Goal: Task Accomplishment & Management: Manage account settings

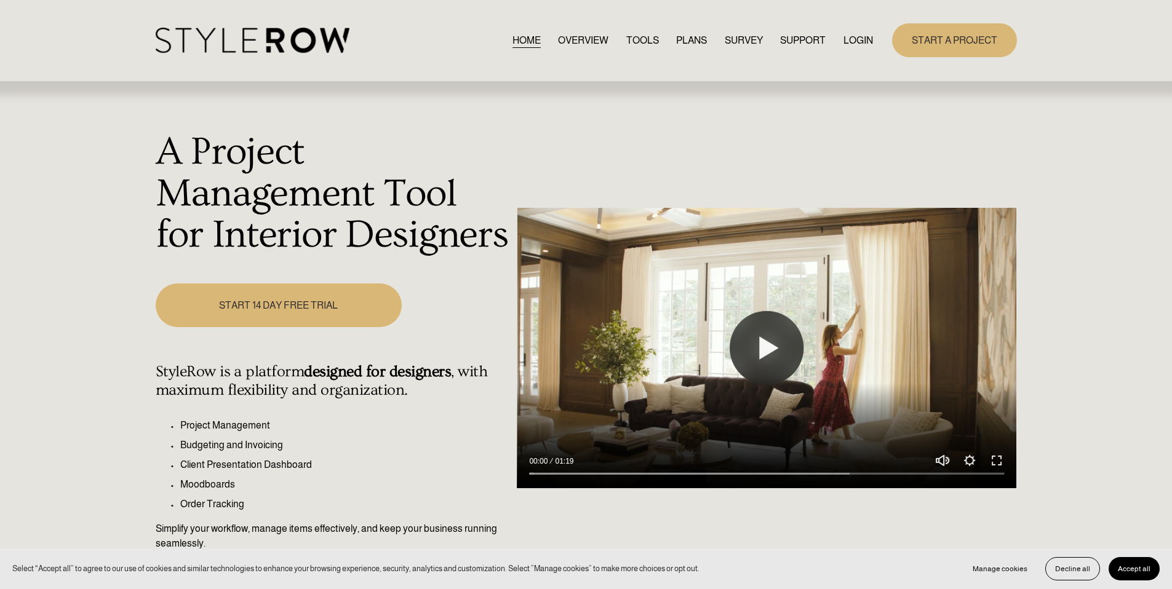
click at [870, 41] on link "LOGIN" at bounding box center [858, 40] width 30 height 17
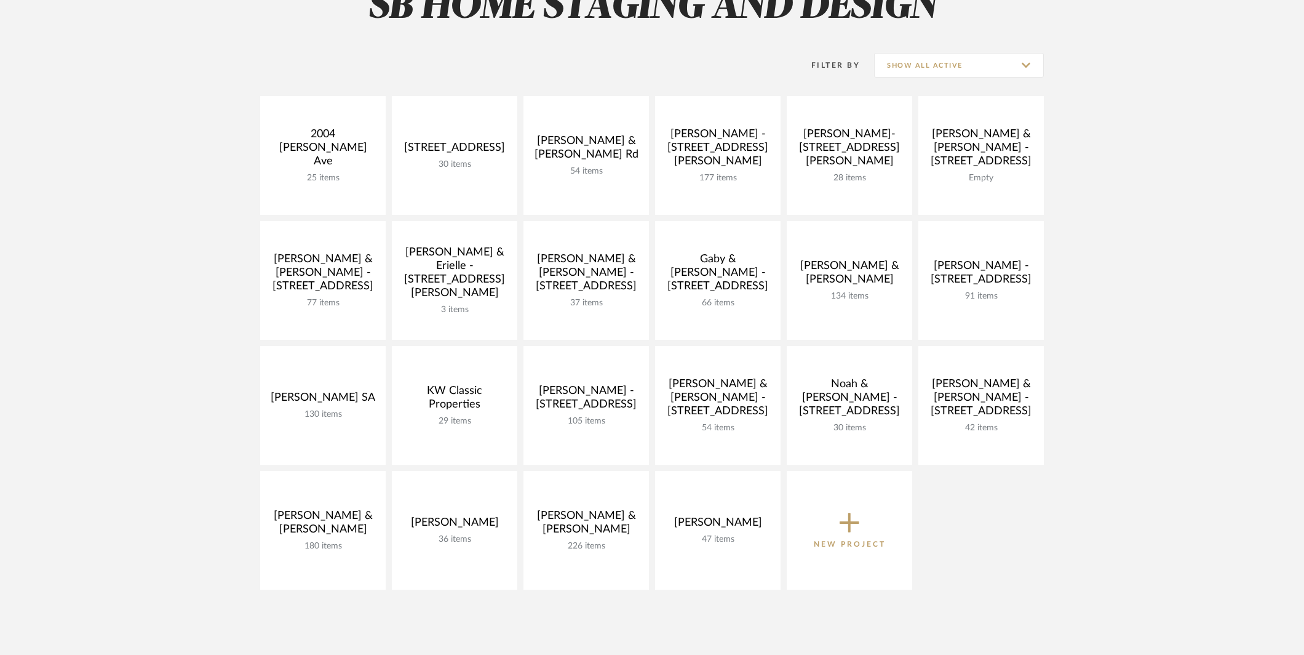
scroll to position [217, 0]
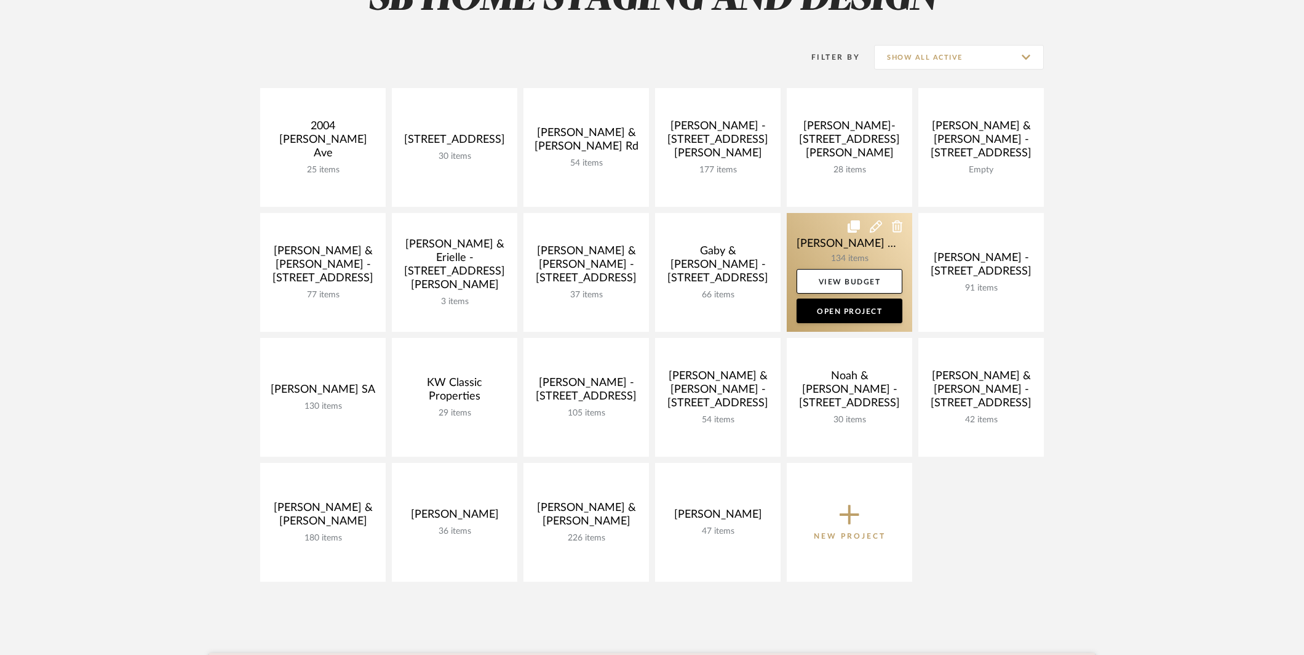
click at [853, 254] on link at bounding box center [850, 272] width 126 height 119
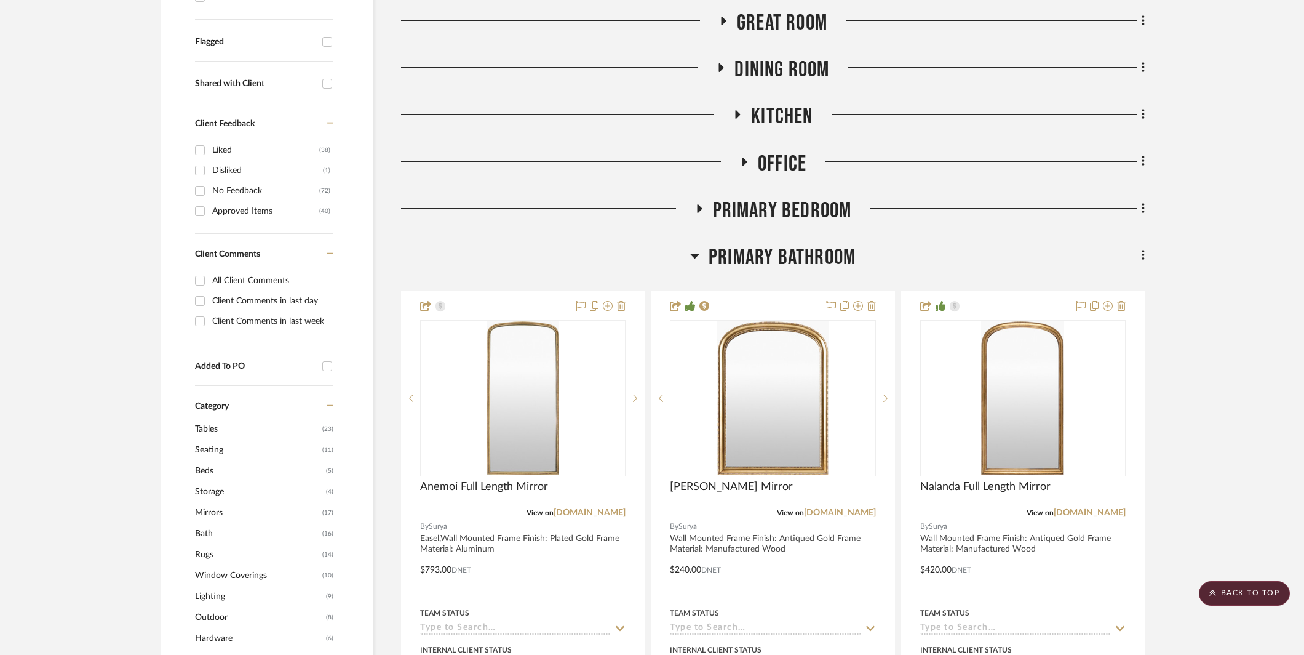
scroll to position [492, 0]
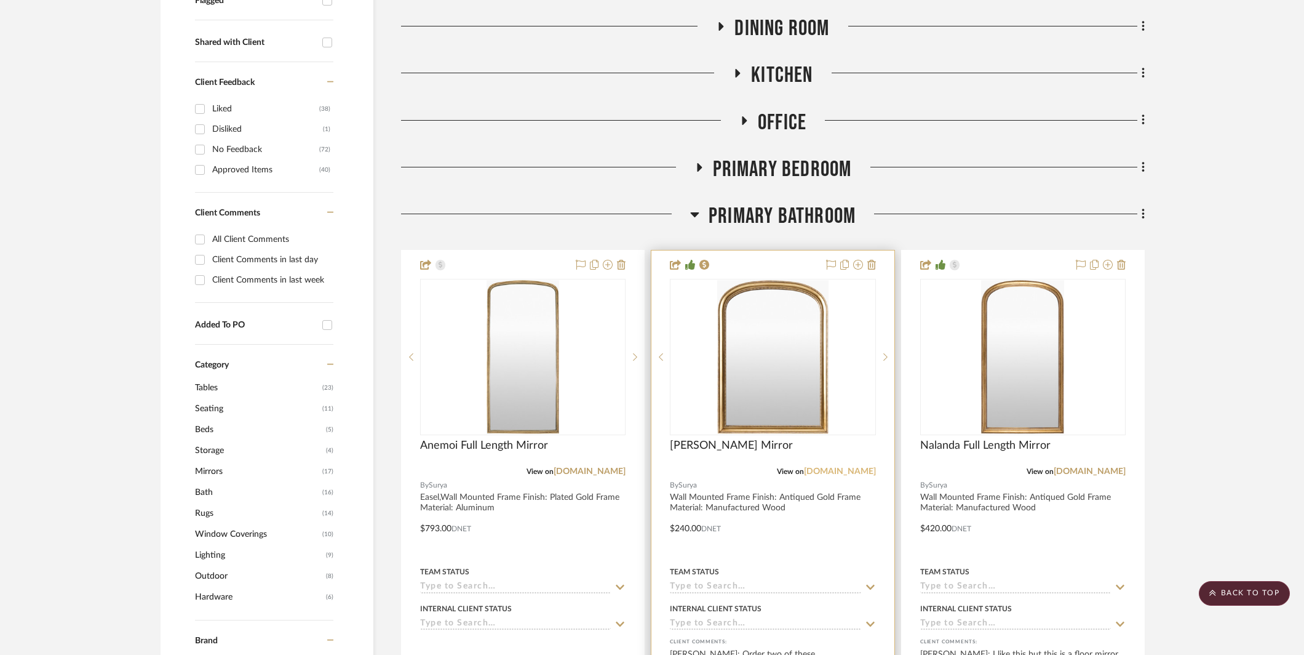
click at [848, 467] on link "surya.com" at bounding box center [840, 471] width 72 height 9
click at [775, 316] on img "0" at bounding box center [772, 357] width 111 height 154
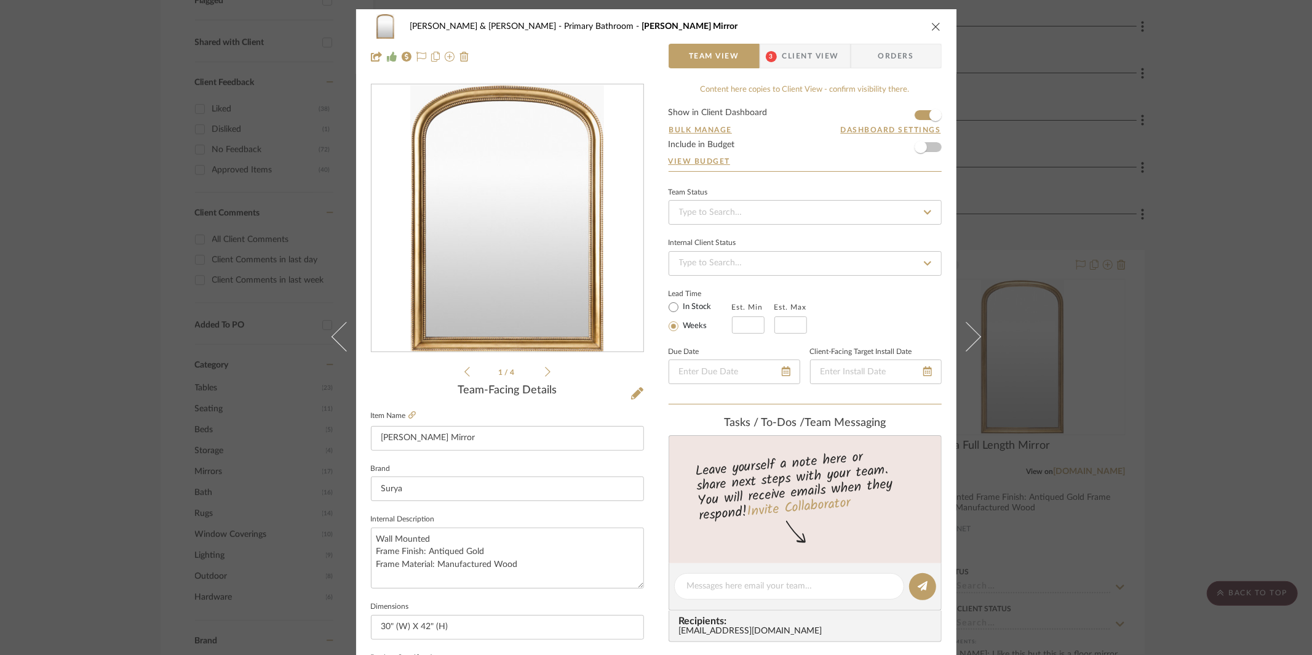
click at [813, 49] on span "Client View" at bounding box center [811, 56] width 57 height 25
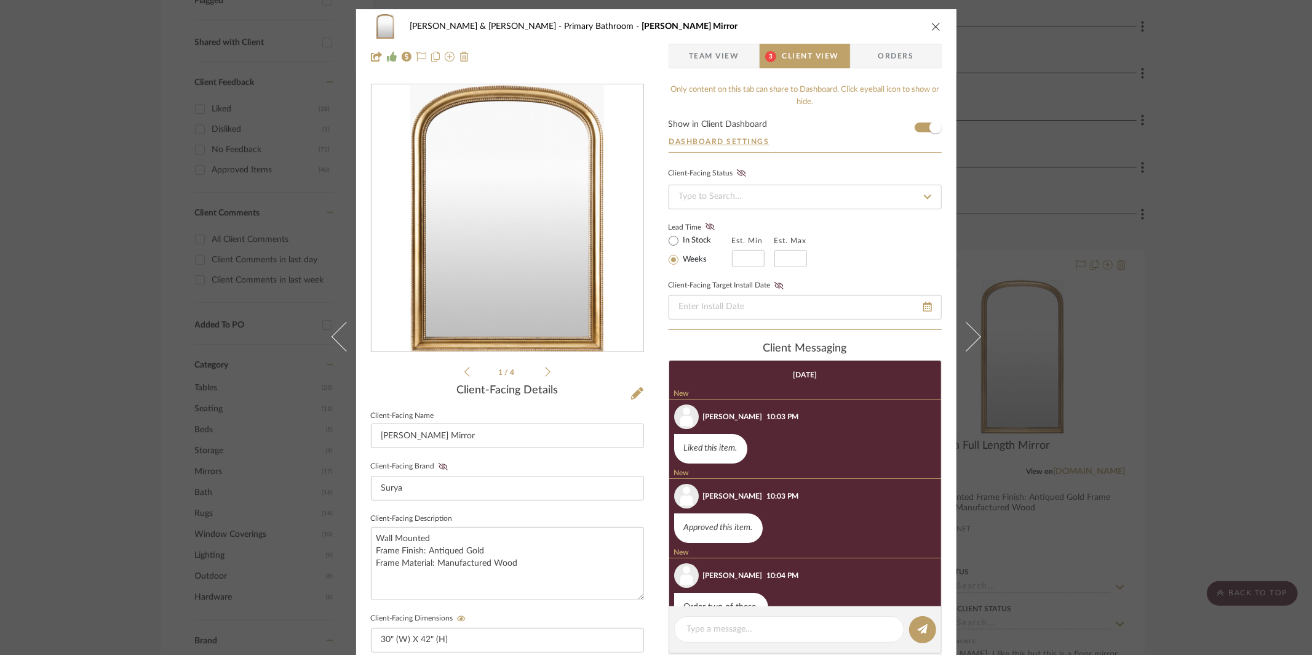
scroll to position [31, 0]
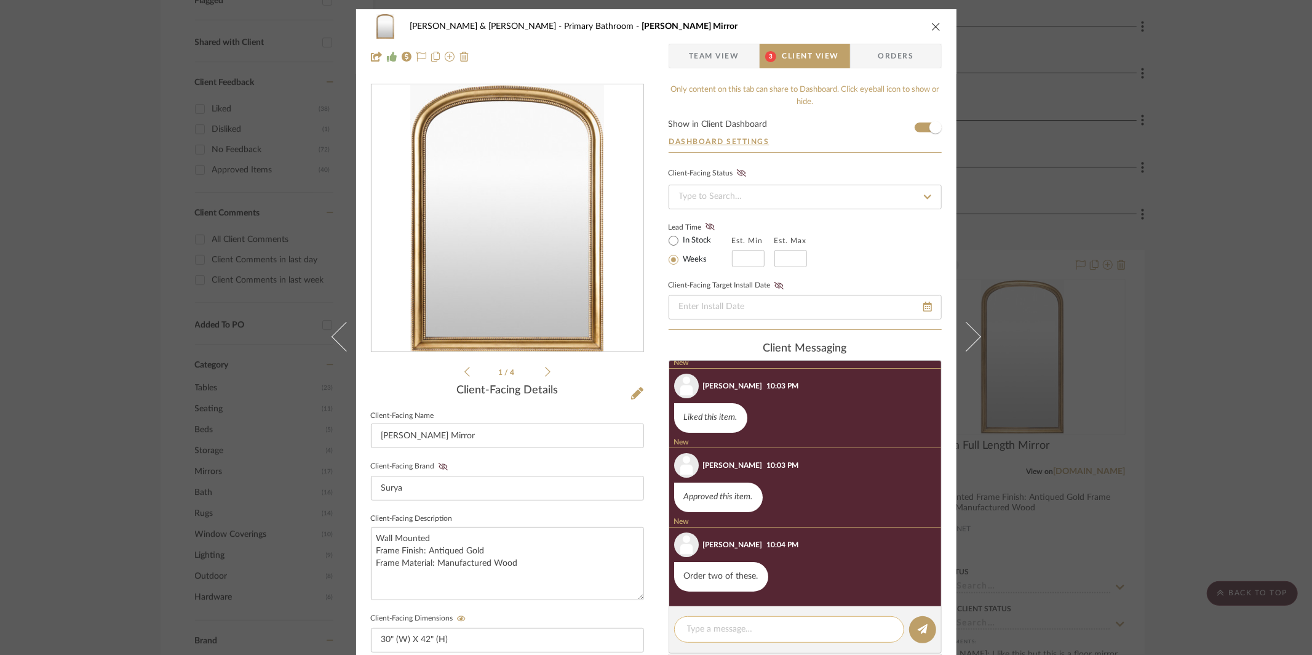
click at [813, 636] on textarea at bounding box center [789, 629] width 204 height 13
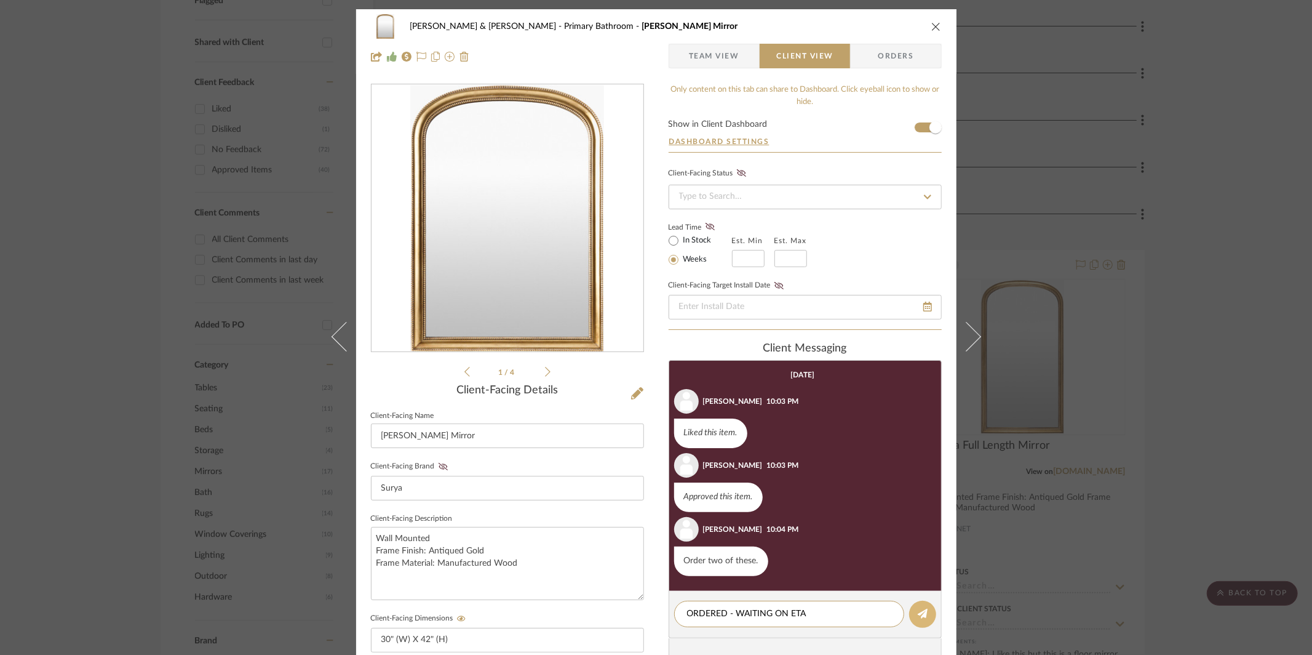
type textarea "ORDERED - WAITING ON ETA"
click at [920, 630] on editor-of-message "ORDERED - WAITING ON ETA" at bounding box center [805, 614] width 273 height 47
click at [920, 612] on icon at bounding box center [923, 613] width 10 height 10
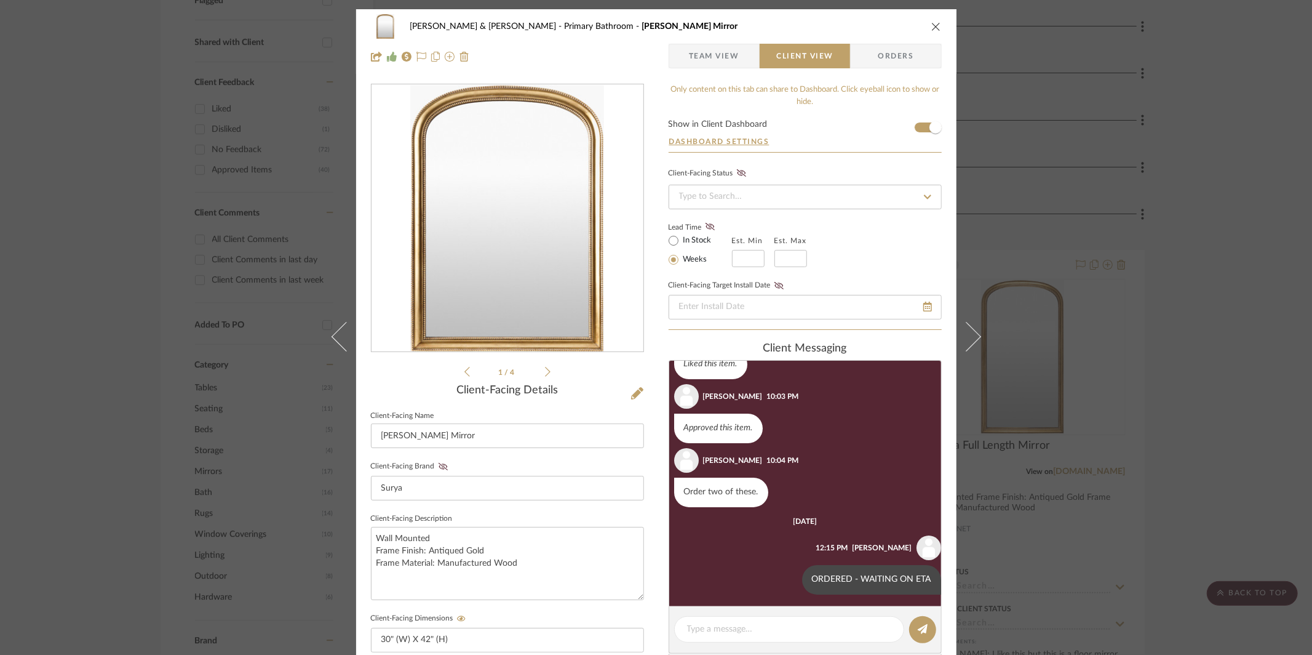
scroll to position [72, 0]
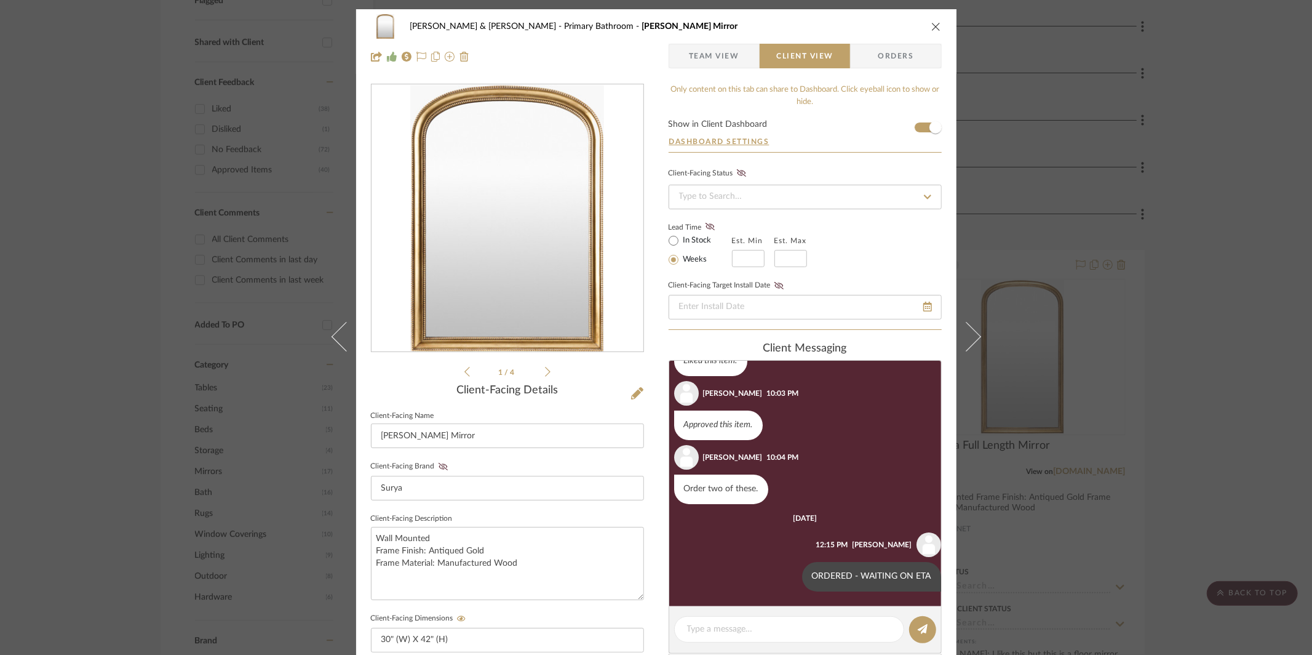
click at [932, 29] on icon "close" at bounding box center [936, 27] width 10 height 10
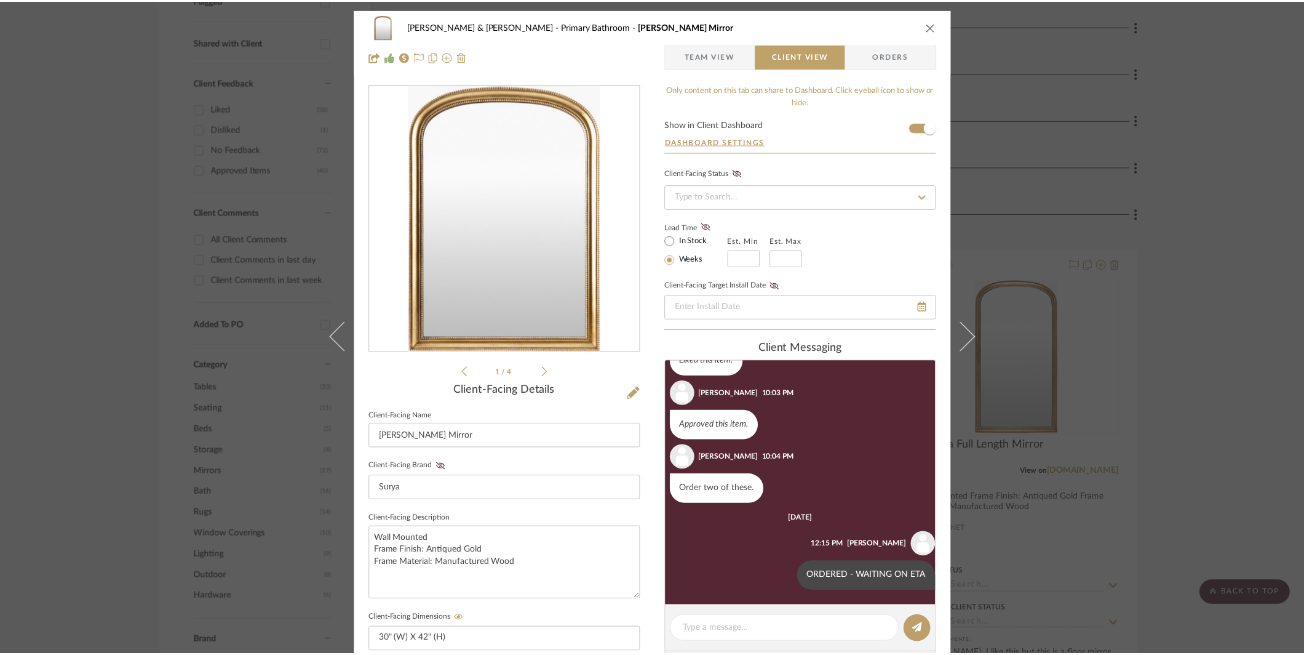
scroll to position [492, 0]
